Goal: Find specific page/section: Find specific page/section

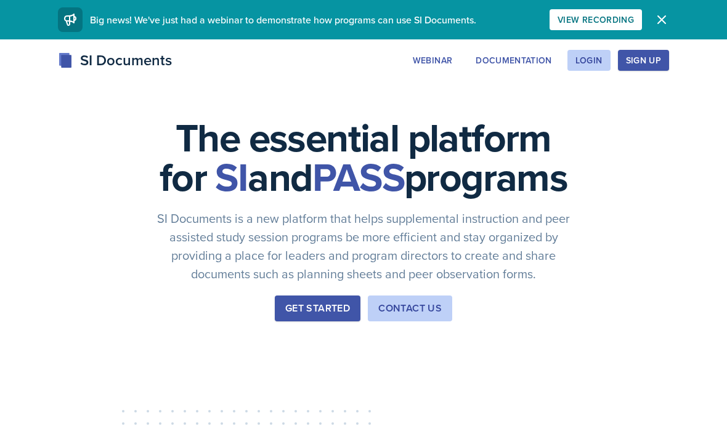
click at [585, 65] on div "Login" at bounding box center [588, 60] width 27 height 10
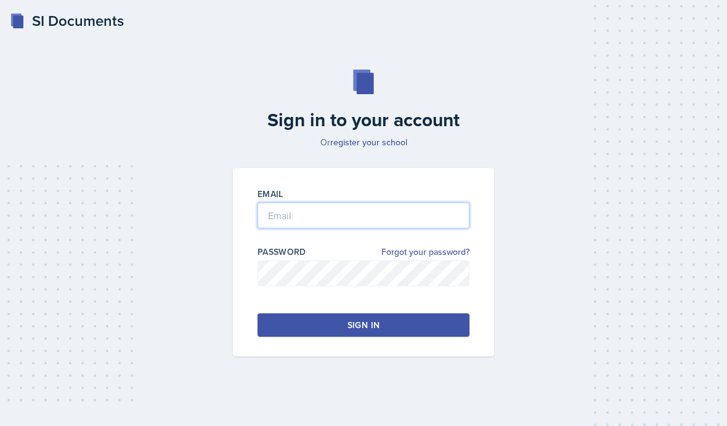
click at [402, 229] on input "email" at bounding box center [363, 216] width 212 height 26
type input "[EMAIL_ADDRESS][DOMAIN_NAME]"
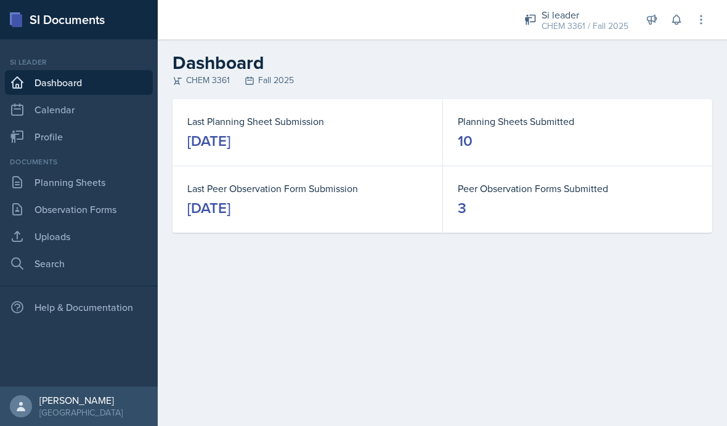
click at [106, 205] on link "Observation Forms" at bounding box center [79, 209] width 148 height 25
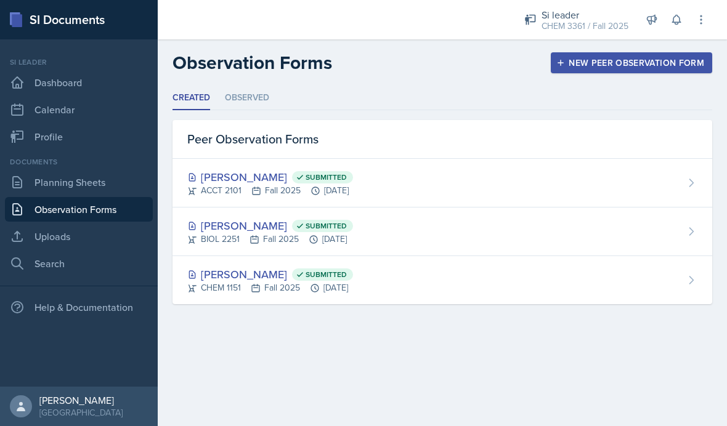
click at [236, 272] on div "[PERSON_NAME] Submitted" at bounding box center [270, 274] width 166 height 17
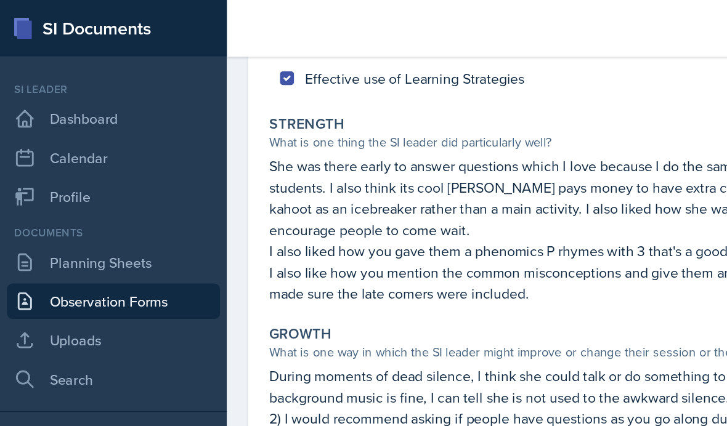
scroll to position [143, 0]
